Goal: Task Accomplishment & Management: Manage account settings

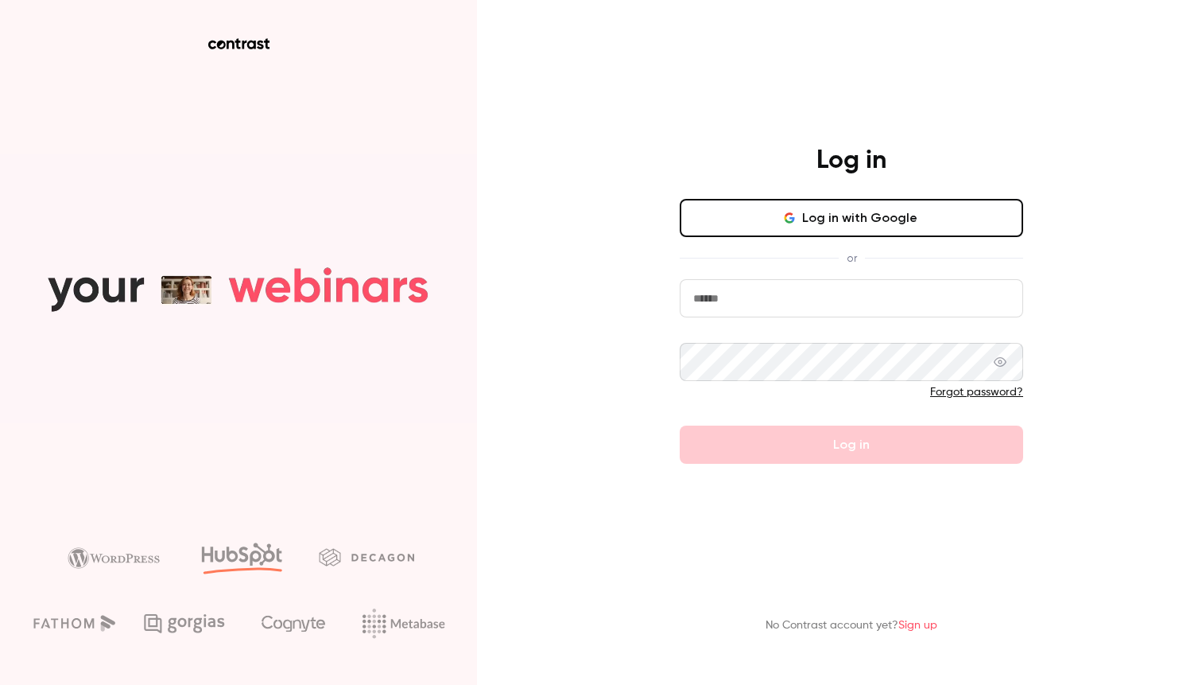
click at [601, 326] on div "Log in Log in with Google or Forgot password? Log in No Contrast account yet? S…" at bounding box center [601, 342] width 1202 height 685
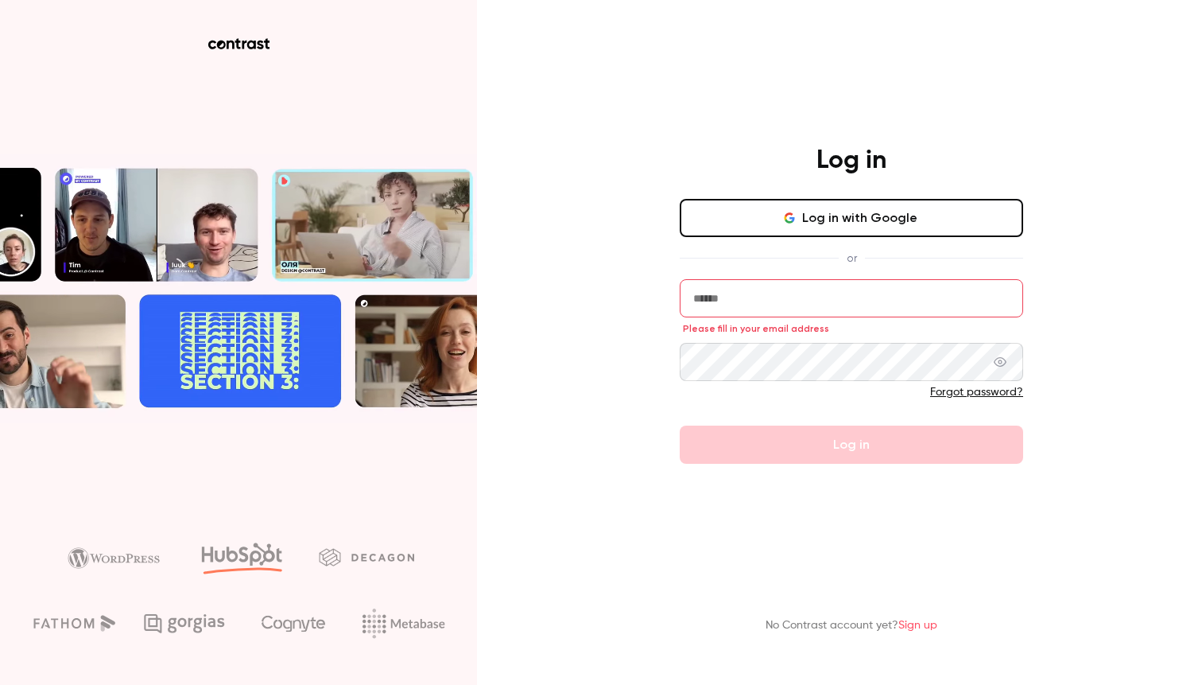
click at [739, 277] on div "Log in with Google or Please fill in your email address Forgot password? Log in" at bounding box center [851, 331] width 343 height 265
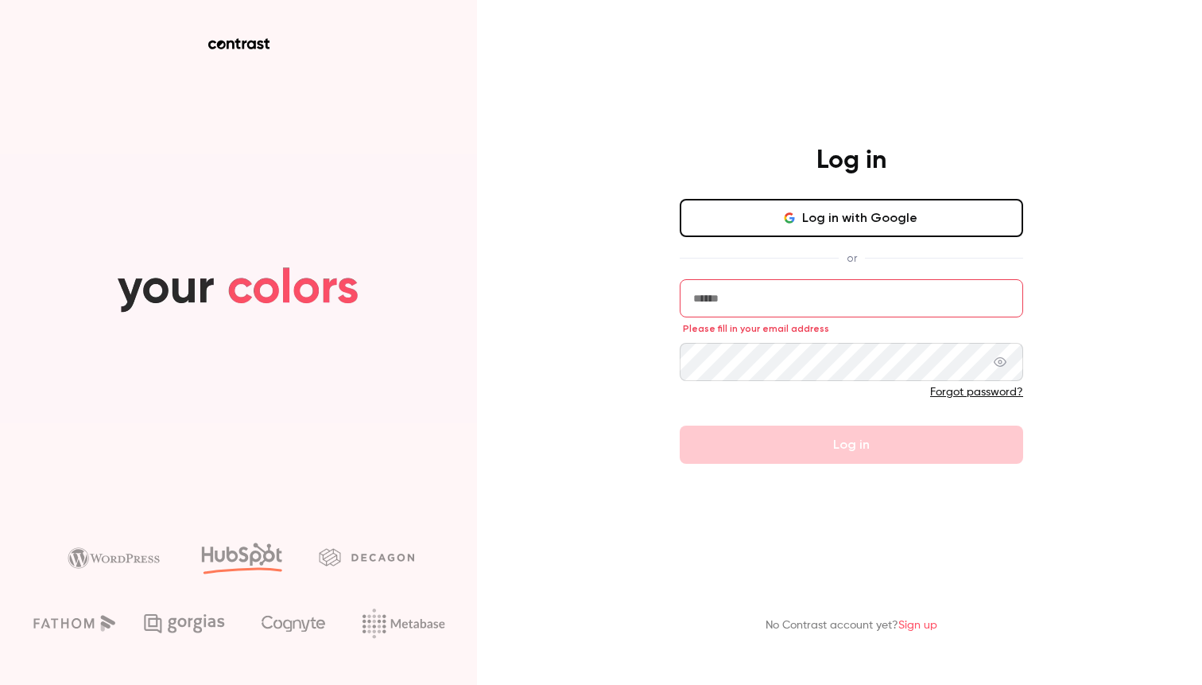
click at [738, 290] on input "email" at bounding box center [851, 298] width 343 height 38
type input "**********"
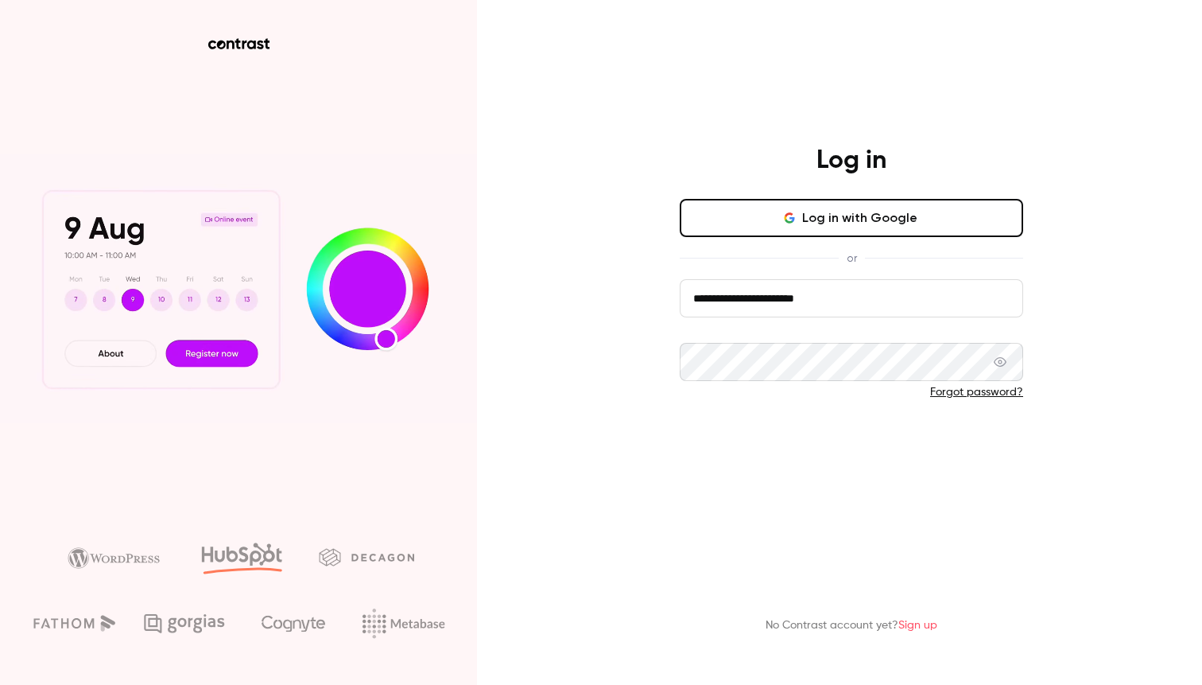
click at [789, 456] on button "Log in" at bounding box center [851, 444] width 343 height 38
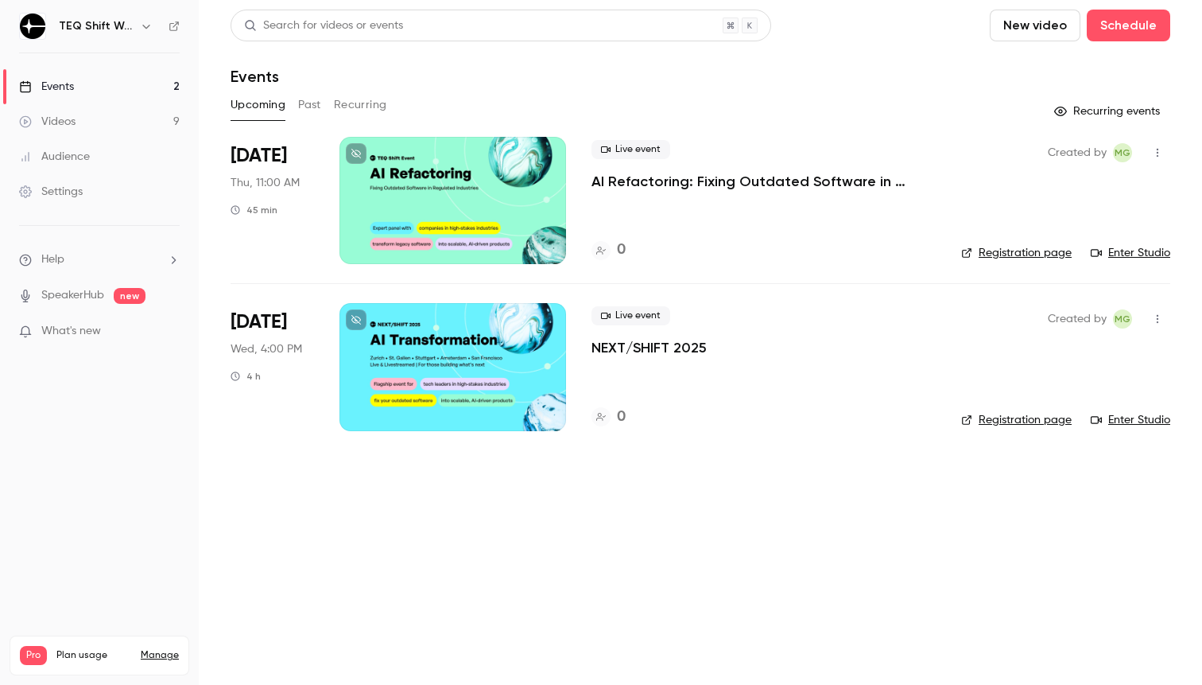
click at [153, 649] on link "Manage" at bounding box center [160, 655] width 38 height 13
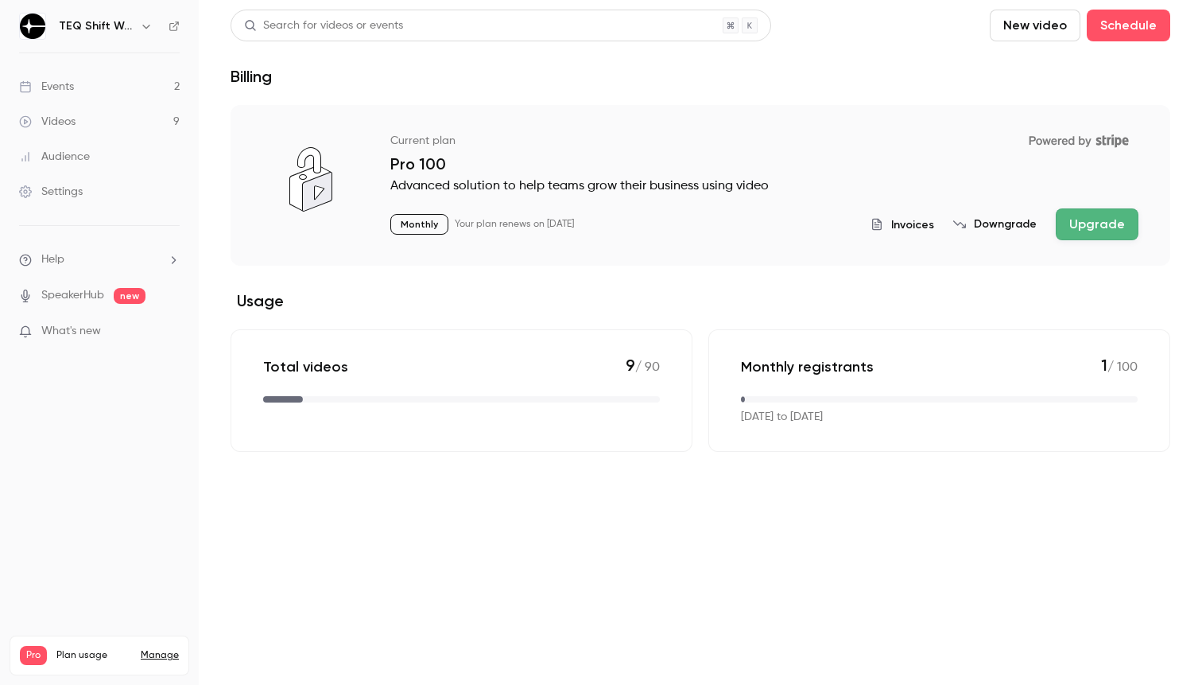
click at [921, 227] on span "Invoices" at bounding box center [912, 224] width 43 height 17
